Goal: Check status: Check status

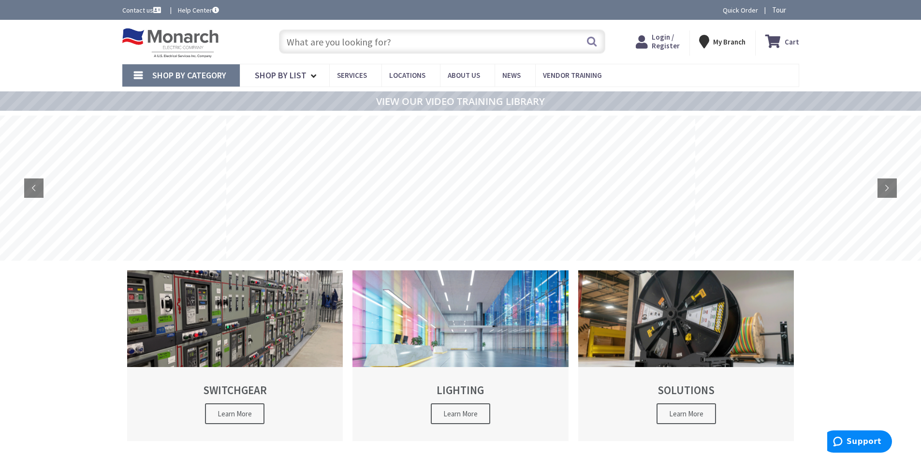
click at [143, 79] on link "Shop By Category" at bounding box center [180, 75] width 117 height 22
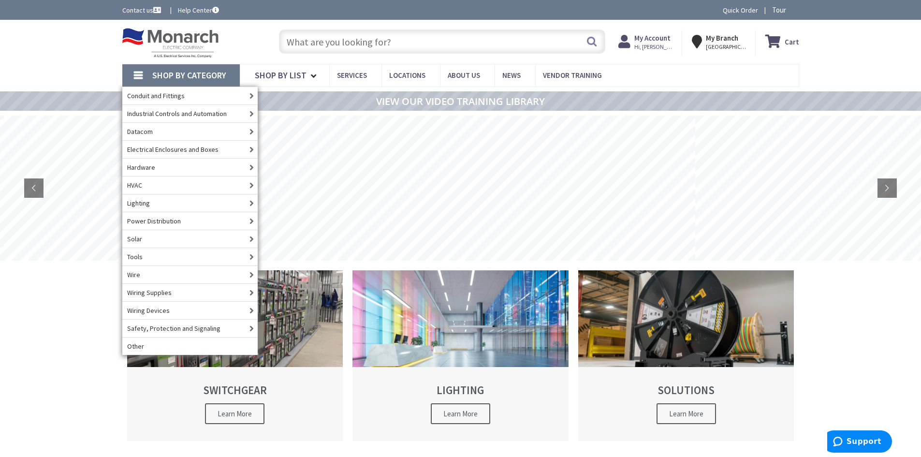
click at [669, 39] on strong "My Account" at bounding box center [652, 37] width 36 height 9
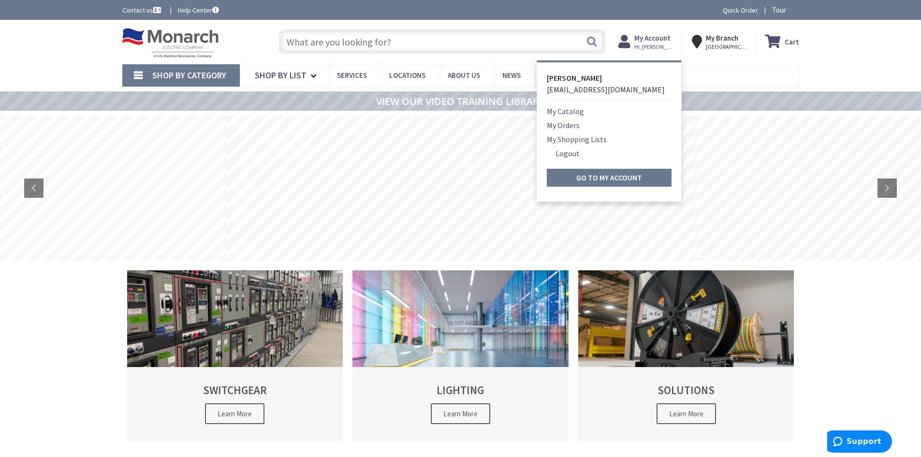
click at [557, 124] on link "My Orders" at bounding box center [563, 125] width 33 height 12
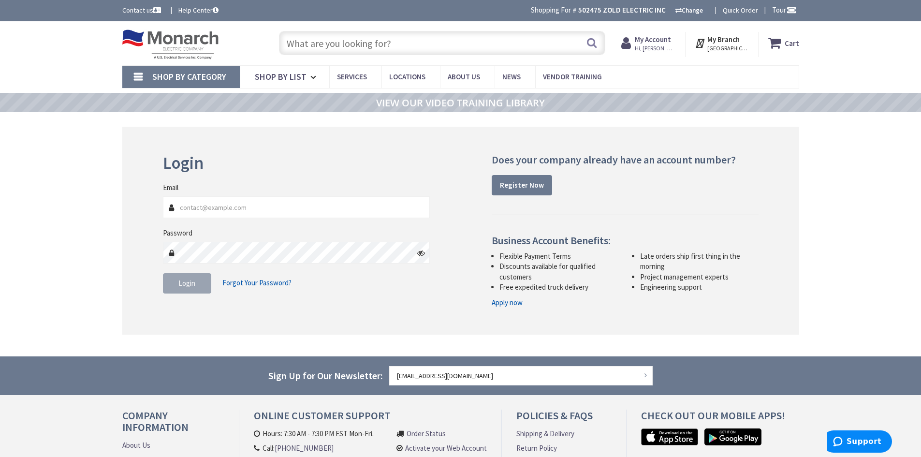
click at [650, 43] on strong "My Account" at bounding box center [653, 39] width 36 height 9
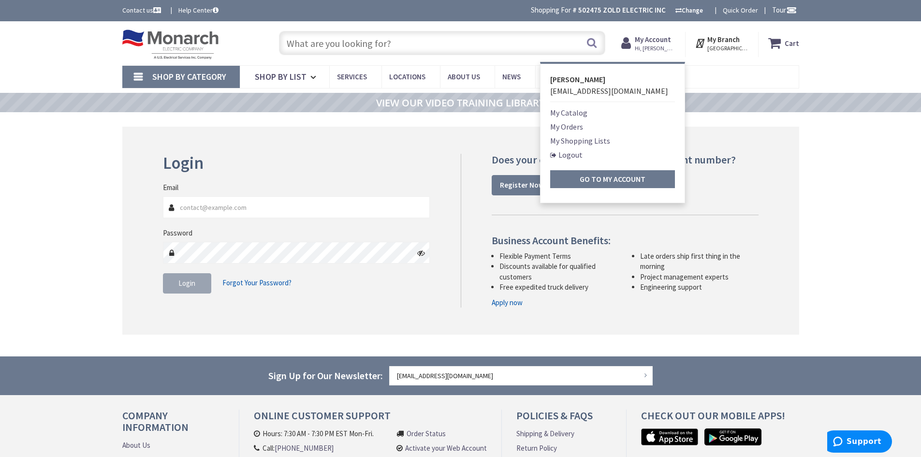
click at [570, 123] on link "My Orders" at bounding box center [566, 127] width 33 height 12
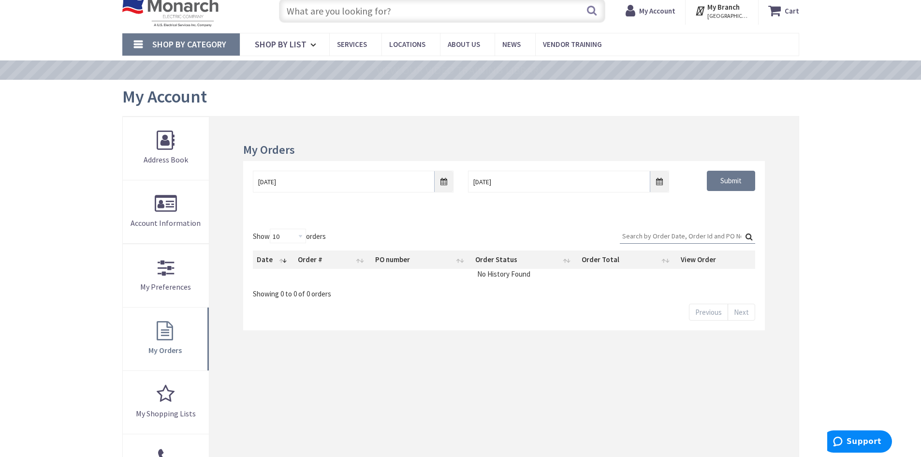
scroll to position [48, 0]
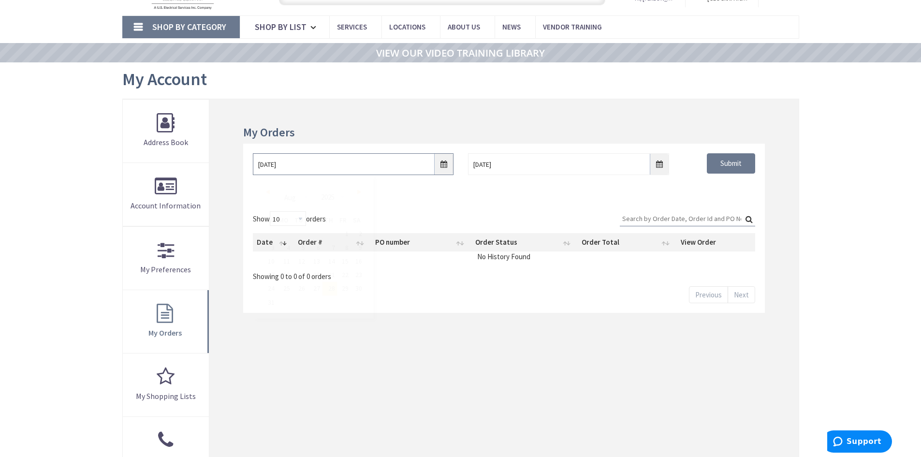
click at [440, 163] on input "8/28/2025" at bounding box center [353, 164] width 201 height 22
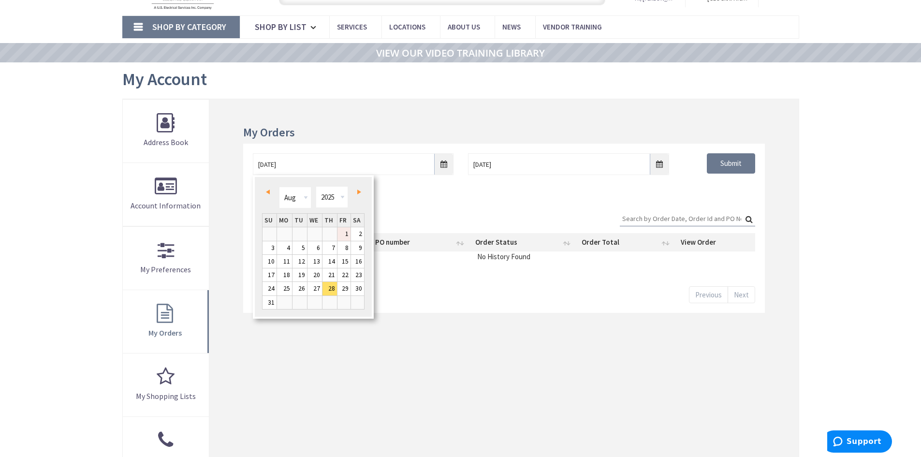
click at [342, 229] on link "1" at bounding box center [343, 233] width 13 height 13
type input "08/01/2025"
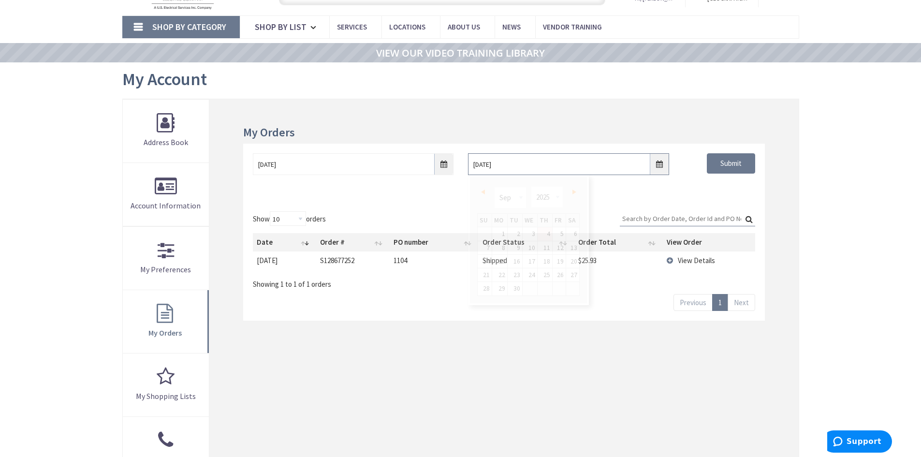
click at [656, 163] on input "9/4/2025" at bounding box center [568, 164] width 201 height 22
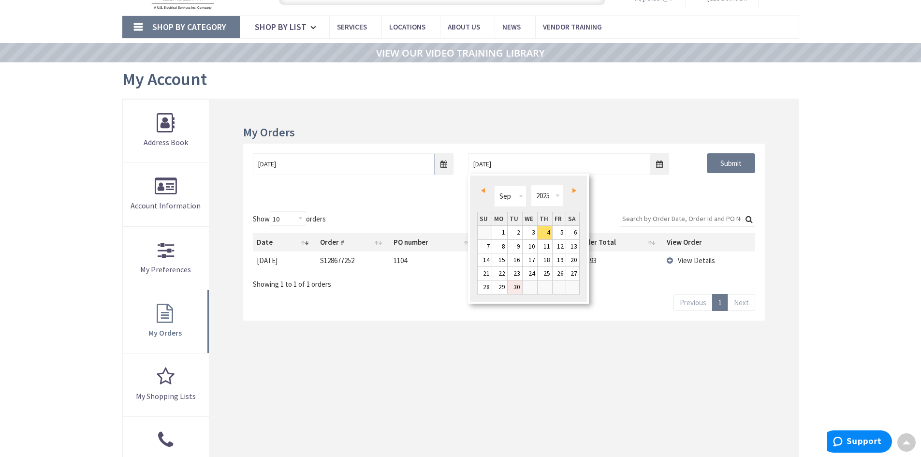
click at [517, 284] on link "30" at bounding box center [515, 286] width 15 height 13
type input "09/30/2025"
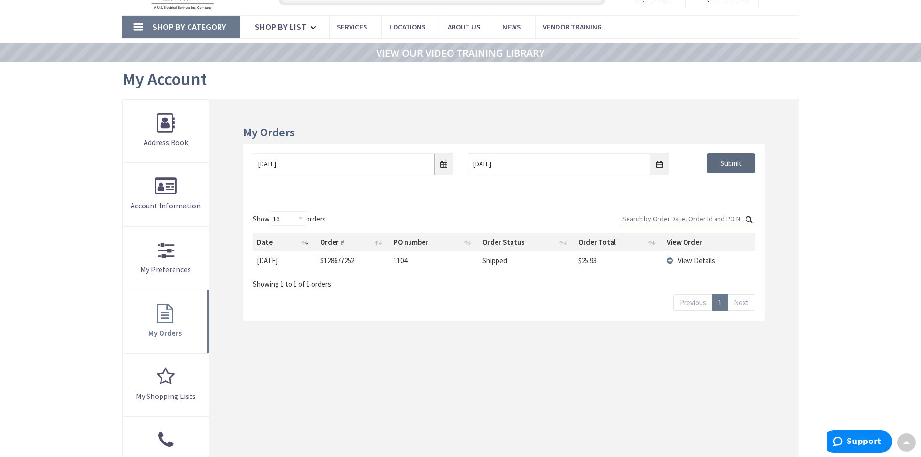
click at [725, 158] on input "Submit" at bounding box center [731, 163] width 48 height 20
